Goal: Browse casually

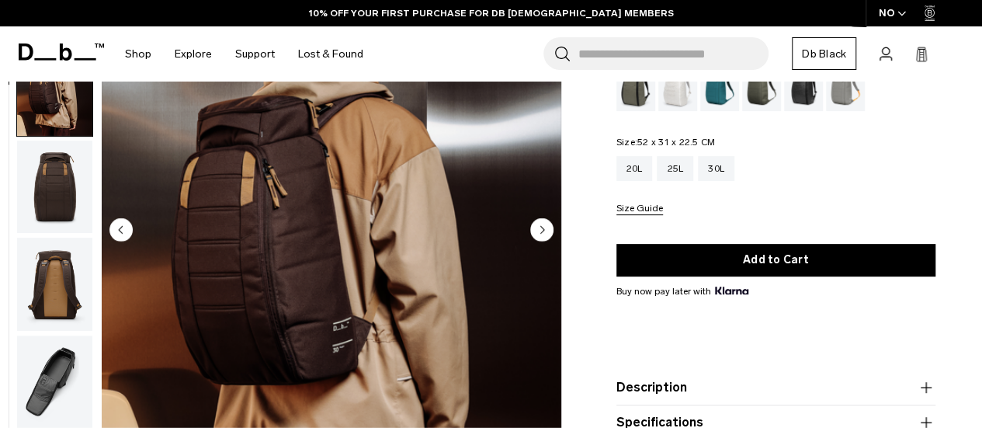
scroll to position [98, 0]
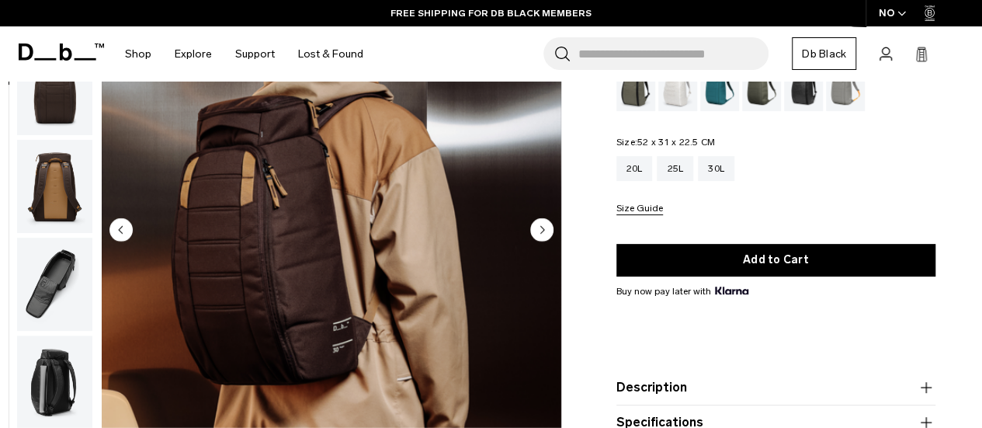
click at [542, 234] on circle "Next slide" at bounding box center [541, 229] width 23 height 23
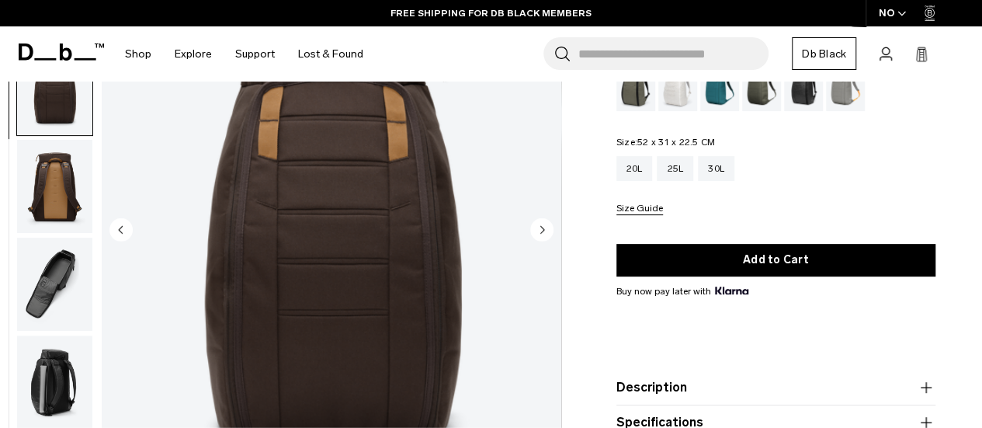
click at [542, 234] on circle "Next slide" at bounding box center [541, 229] width 23 height 23
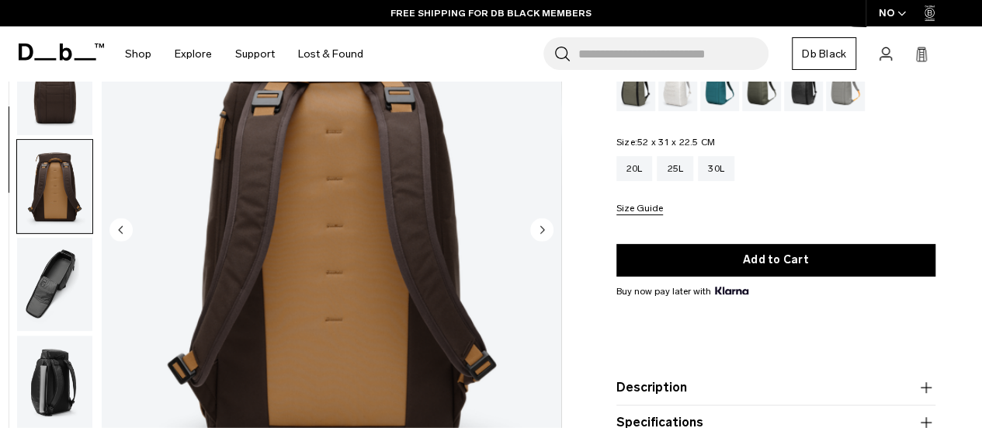
scroll to position [0, 0]
click at [542, 234] on circle "Next slide" at bounding box center [541, 229] width 23 height 23
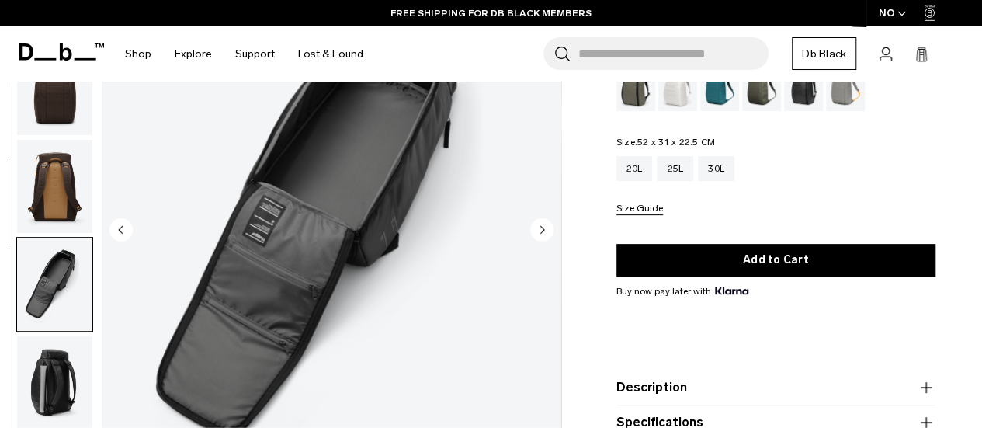
scroll to position [391, 0]
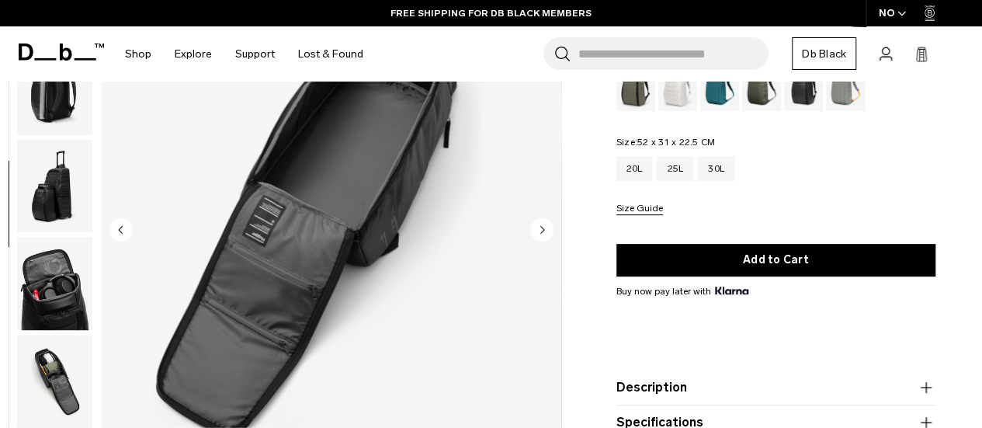
click at [542, 234] on circle "Next slide" at bounding box center [541, 229] width 23 height 23
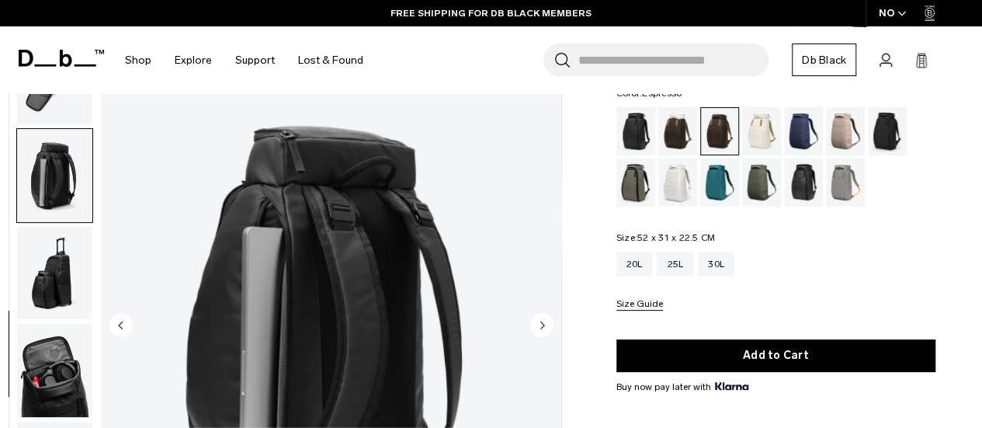
scroll to position [163, 0]
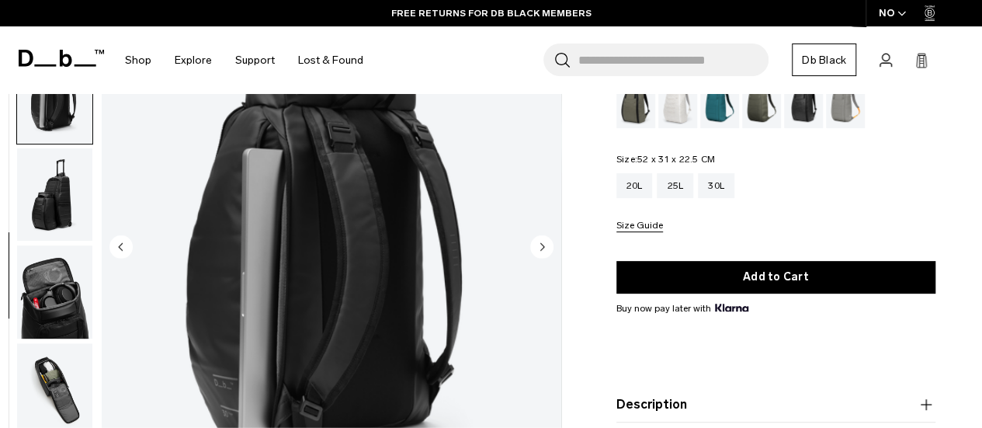
click at [542, 238] on circle "Next slide" at bounding box center [541, 246] width 23 height 23
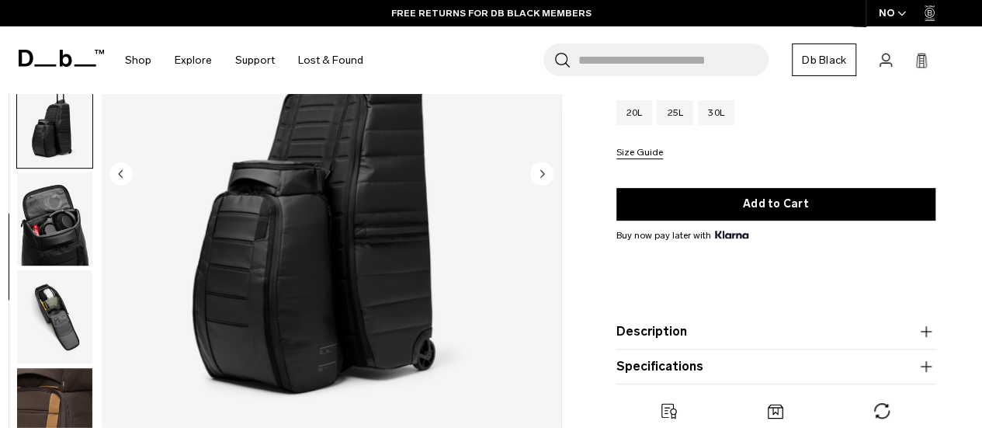
scroll to position [237, 0]
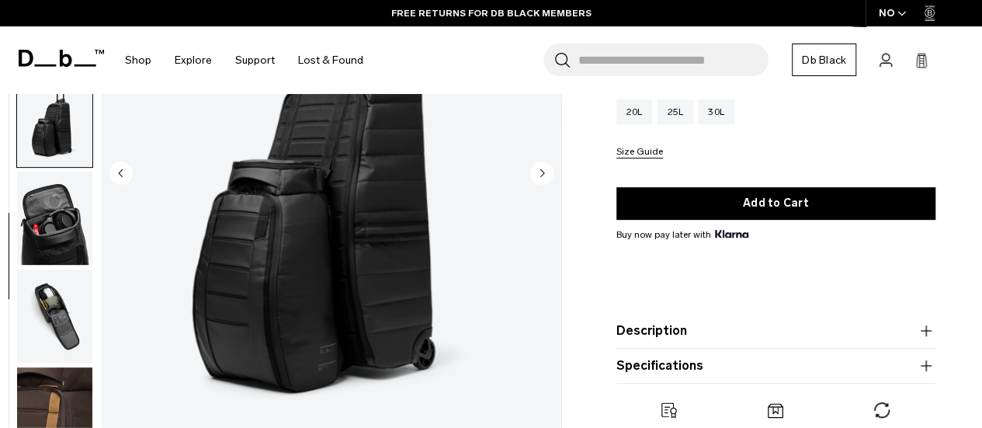
click at [534, 175] on circle "Next slide" at bounding box center [541, 172] width 23 height 23
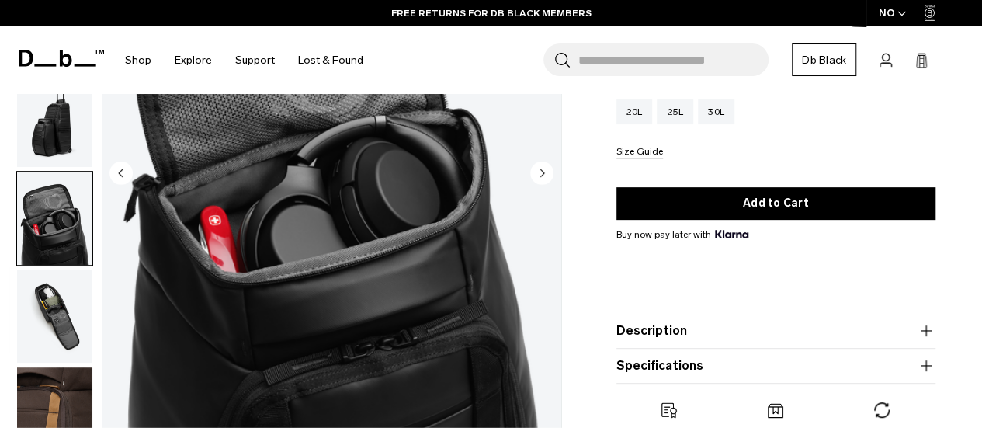
click at [534, 175] on circle "Next slide" at bounding box center [541, 172] width 23 height 23
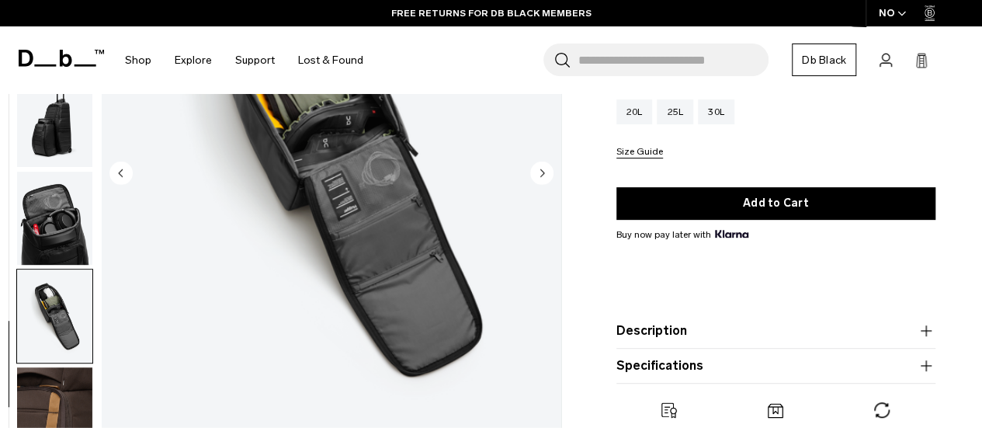
click at [534, 175] on circle "Next slide" at bounding box center [541, 172] width 23 height 23
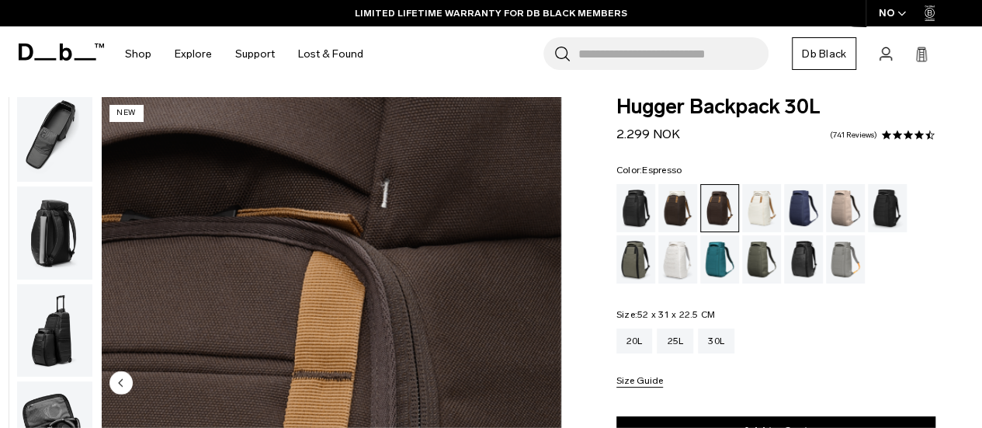
scroll to position [0, 0]
